Goal: Task Accomplishment & Management: Use online tool/utility

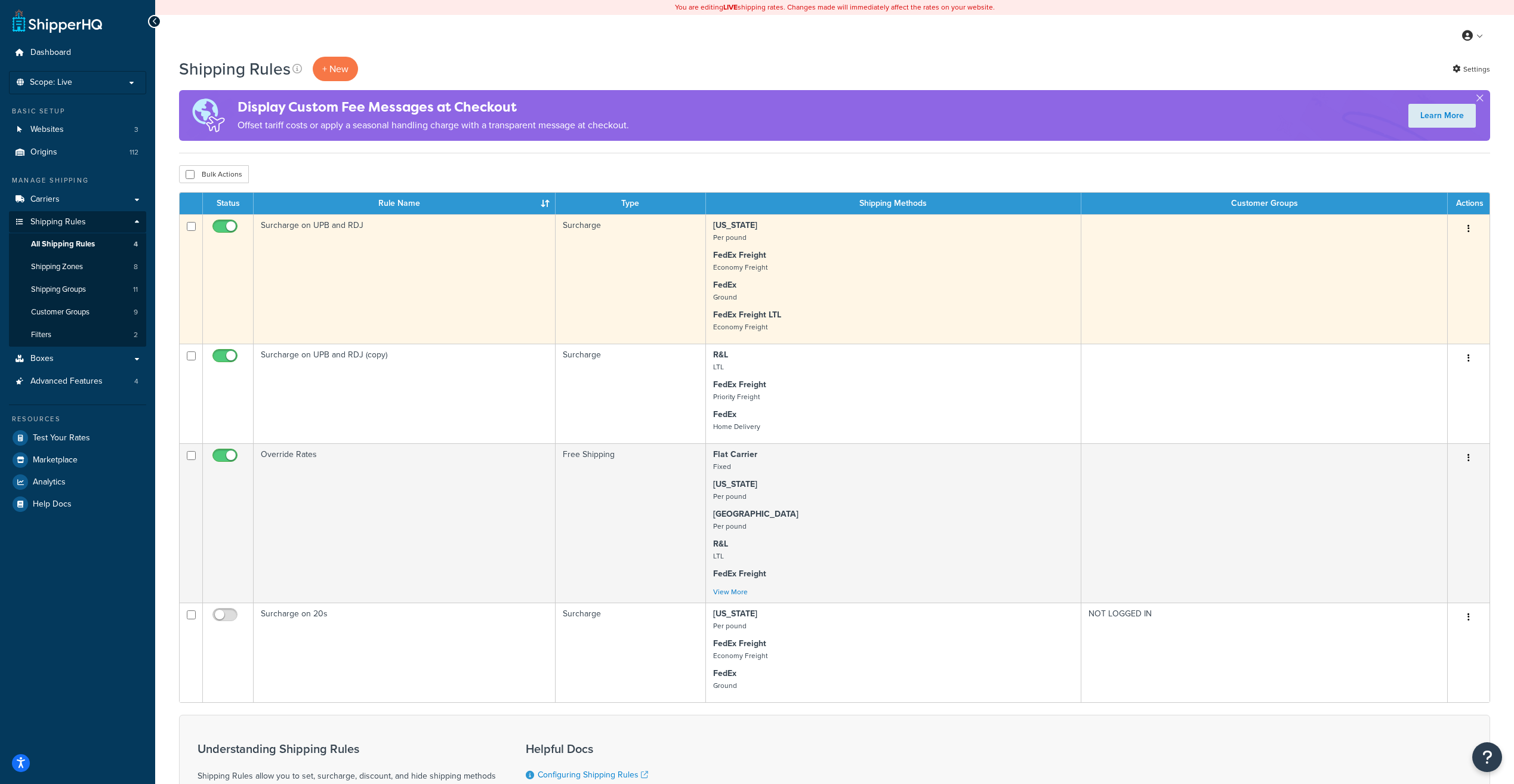
click at [418, 282] on td "Surcharge on UPB and RDJ" at bounding box center [405, 279] width 302 height 130
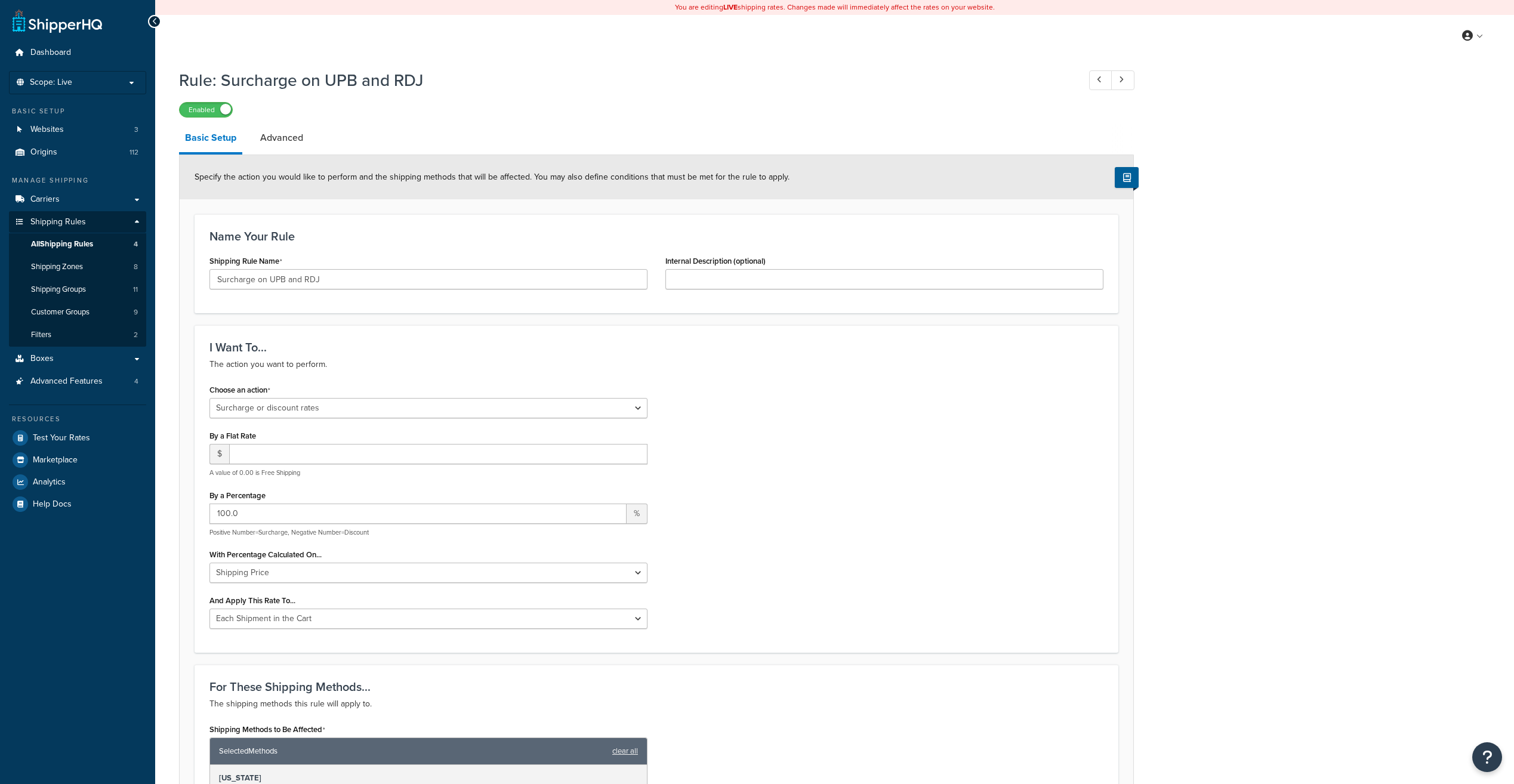
select select "SURCHARGE"
select select "CART"
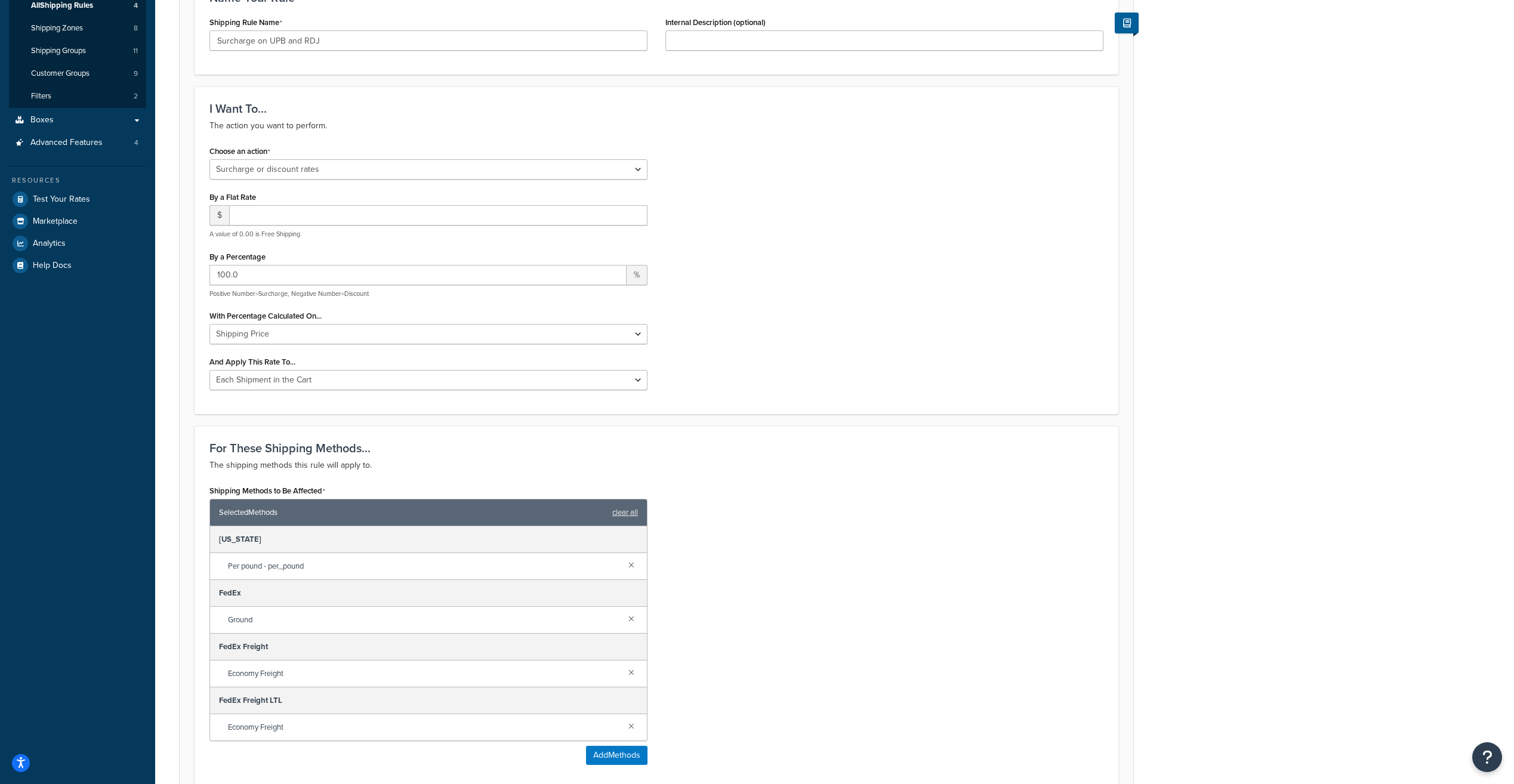
scroll to position [60, 0]
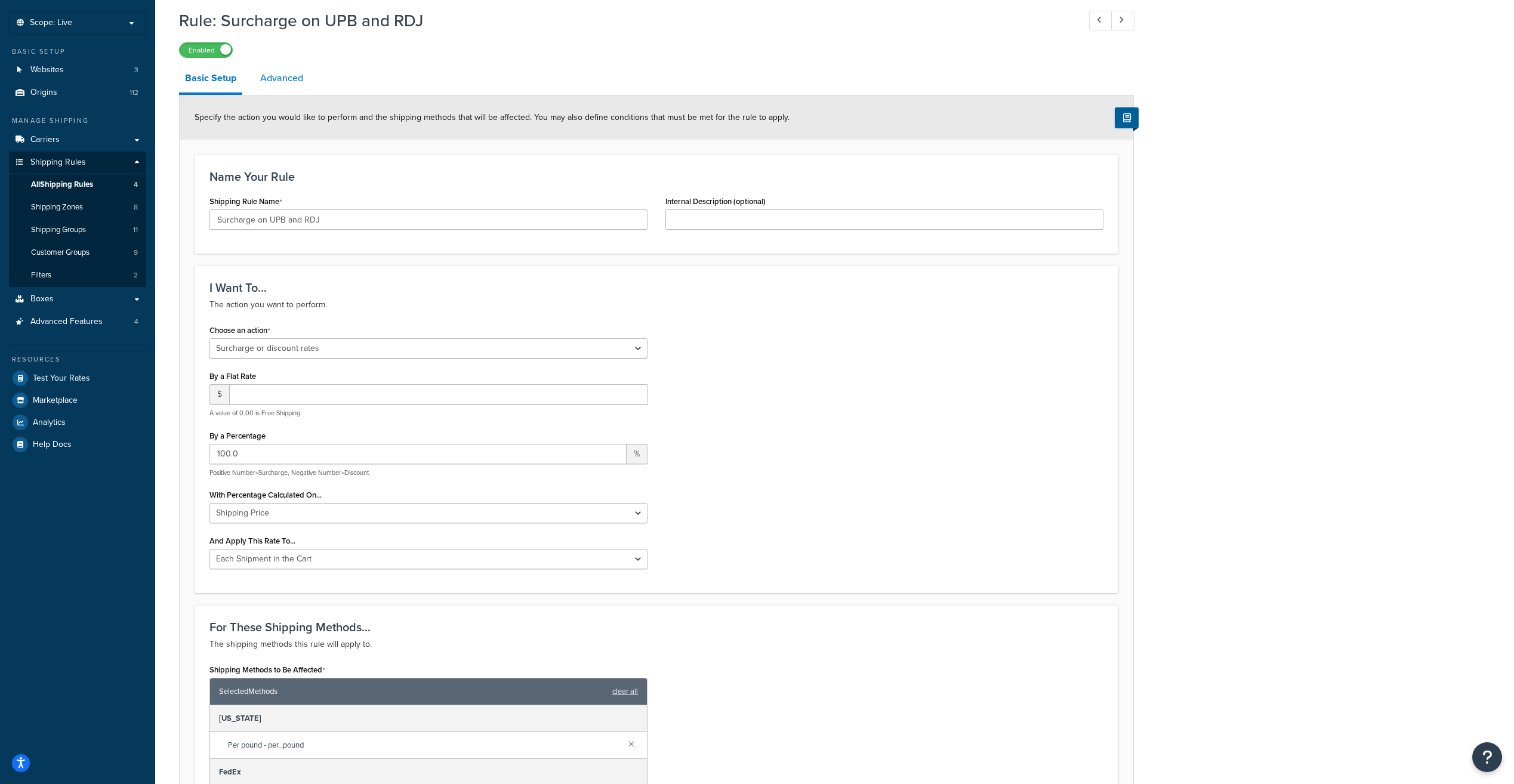
click at [286, 82] on link "Advanced" at bounding box center [281, 78] width 55 height 29
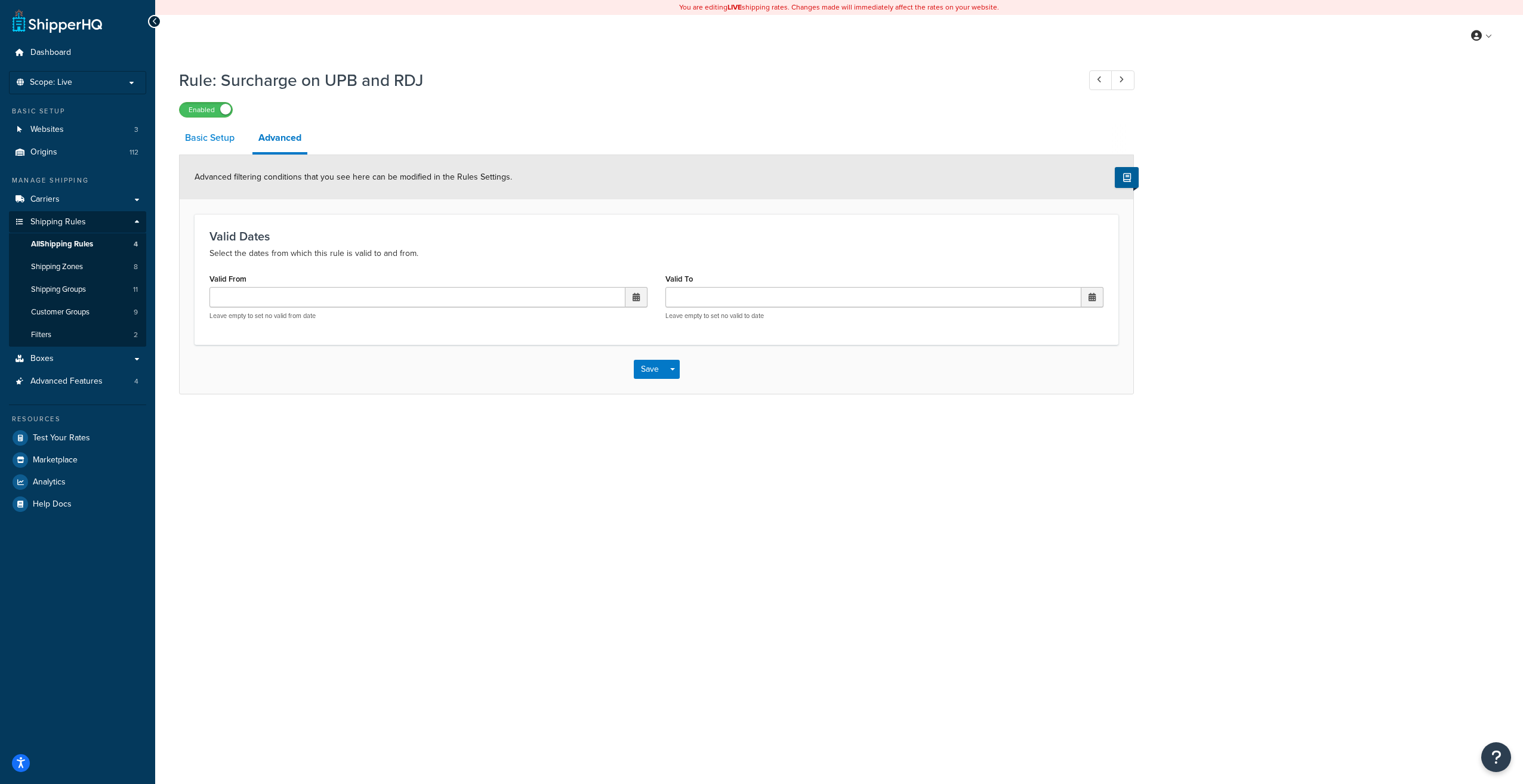
click at [219, 143] on link "Basic Setup" at bounding box center [210, 137] width 62 height 29
select select "SURCHARGE"
select select "CART"
